Goal: Book appointment/travel/reservation

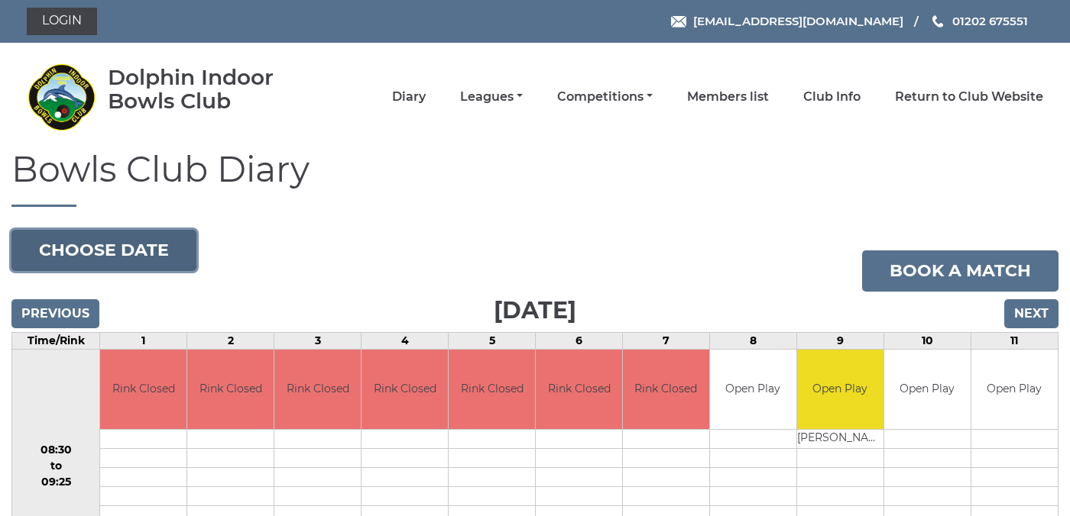
click at [136, 248] on button "Choose date" at bounding box center [103, 250] width 185 height 41
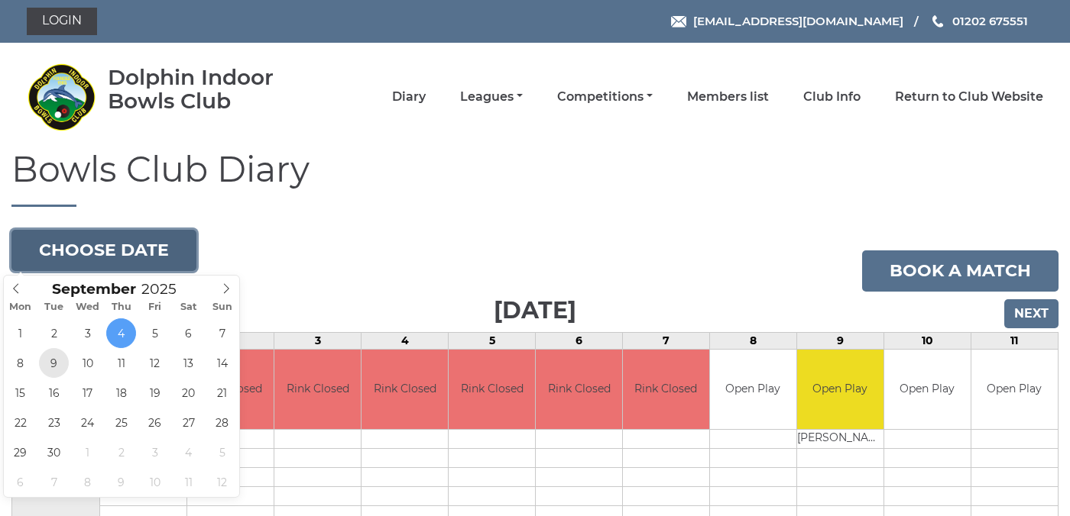
type input "[DATE]"
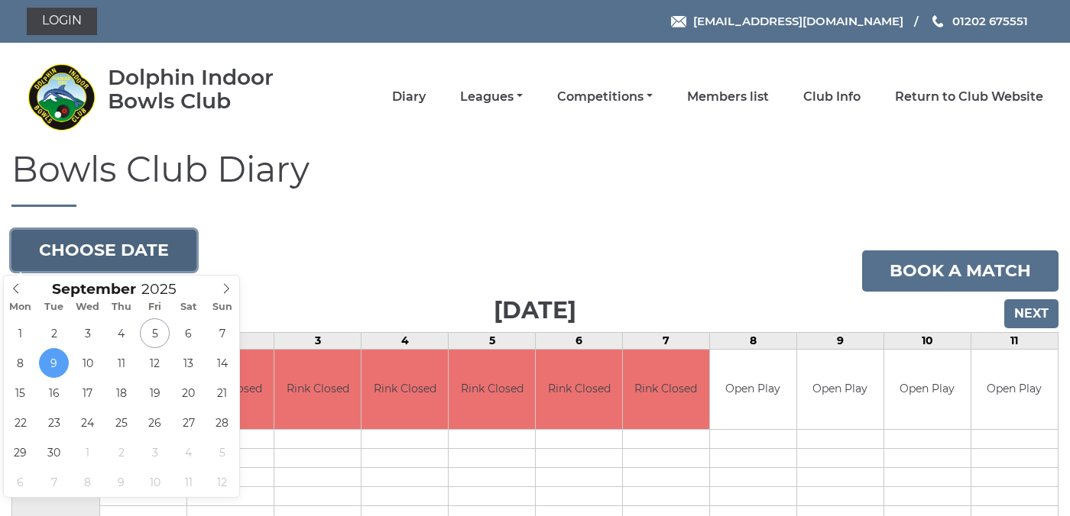
click at [156, 255] on button "Choose date" at bounding box center [103, 250] width 185 height 41
type input "[DATE]"
